Goal: Information Seeking & Learning: Learn about a topic

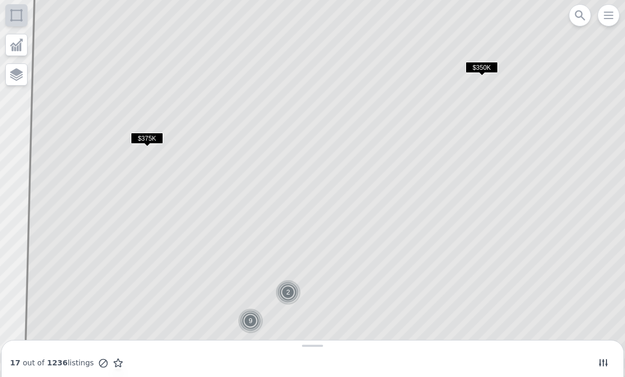
click at [152, 133] on span "$375K" at bounding box center [147, 138] width 32 height 11
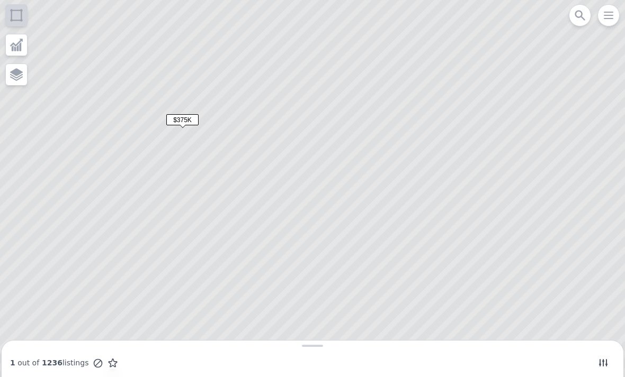
click at [175, 119] on span "$375K" at bounding box center [182, 119] width 32 height 11
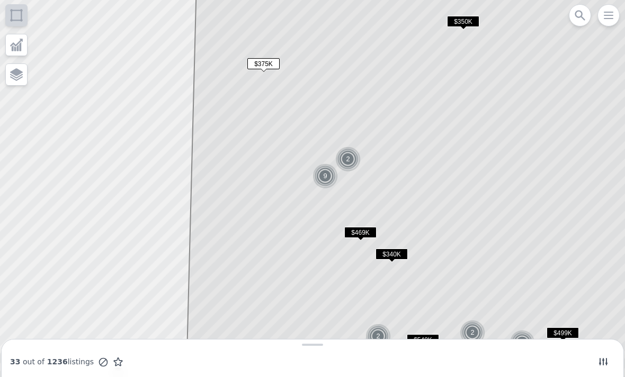
click at [271, 65] on span "$375K" at bounding box center [263, 63] width 32 height 11
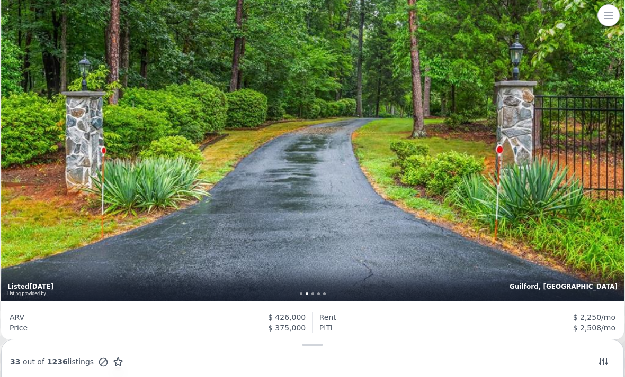
click at [603, 21] on icon "button" at bounding box center [608, 15] width 13 height 13
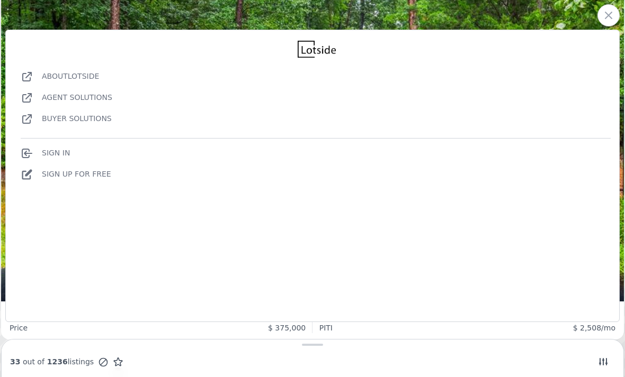
click at [515, 11] on div "3 bd 2 ba 2,026 sqft 90,604 lot sqft , Zoning RS-40 Guilford, NC Listed 6d ago …" at bounding box center [312, 94] width 623 height 415
click at [438, 44] on div at bounding box center [316, 49] width 613 height 17
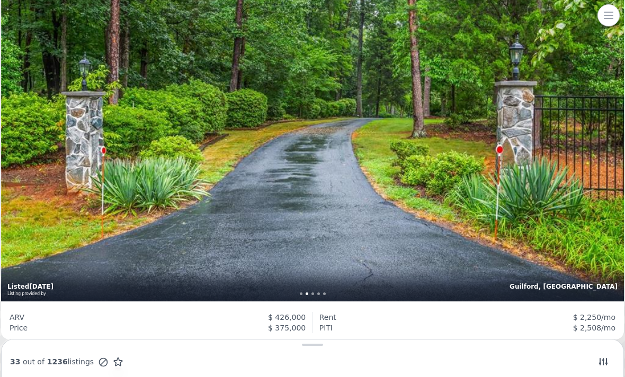
click at [612, 14] on icon "button" at bounding box center [608, 15] width 13 height 13
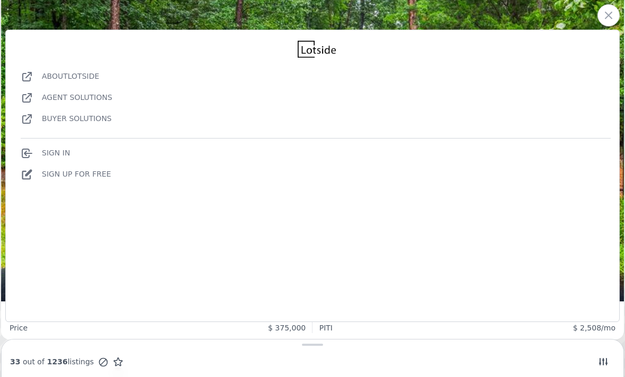
click at [89, 115] on link "Buyer Solutions" at bounding box center [66, 118] width 91 height 8
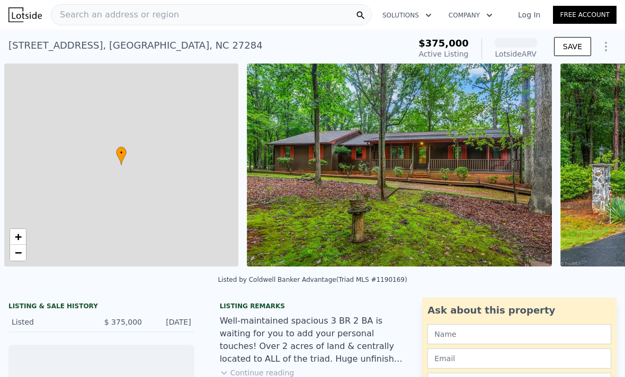
scroll to position [0, 4]
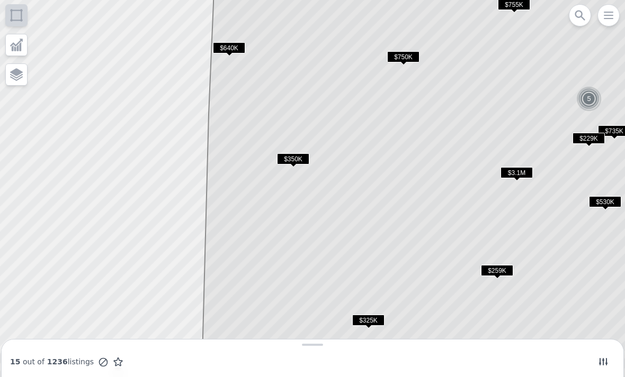
click at [287, 157] on span "$350K" at bounding box center [293, 159] width 32 height 11
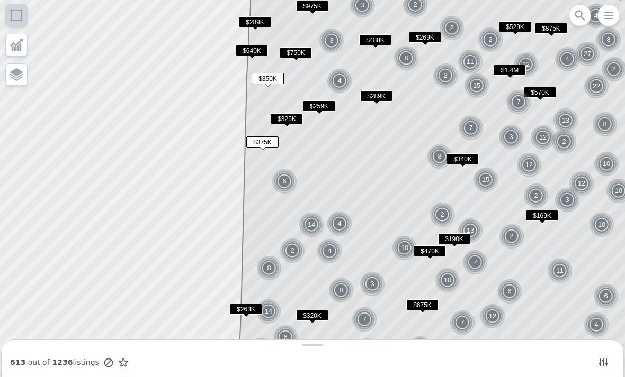
click at [265, 142] on span "$375K" at bounding box center [262, 142] width 32 height 11
